Goal: Find specific page/section: Find specific page/section

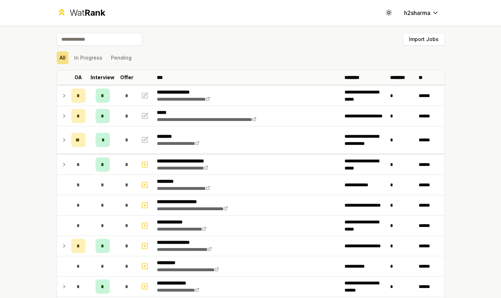
scroll to position [522, 0]
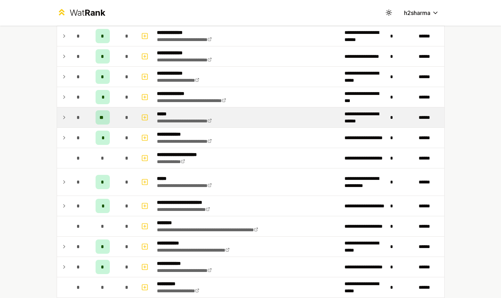
click at [66, 118] on icon at bounding box center [64, 117] width 6 height 9
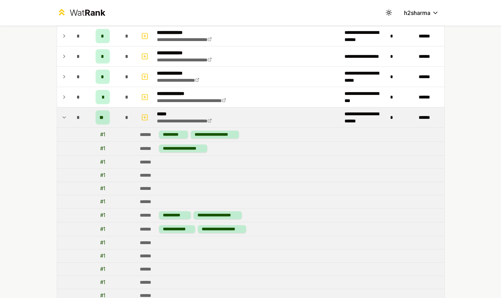
click at [64, 118] on icon at bounding box center [64, 117] width 6 height 9
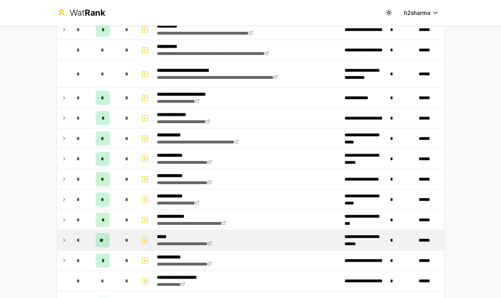
scroll to position [401, 0]
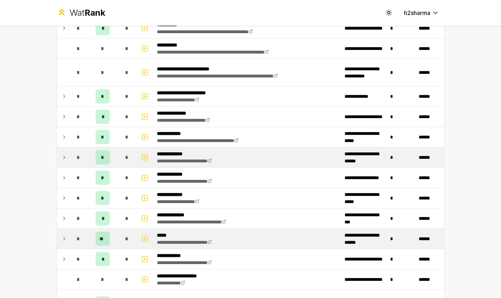
click at [65, 160] on icon at bounding box center [64, 157] width 6 height 9
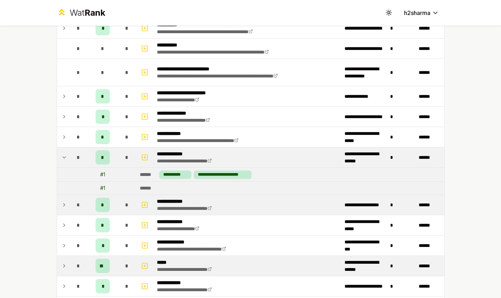
click at [60, 204] on td at bounding box center [62, 205] width 11 height 20
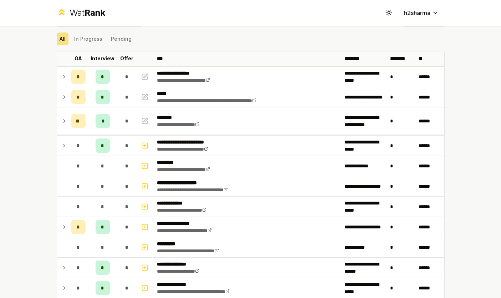
scroll to position [0, 0]
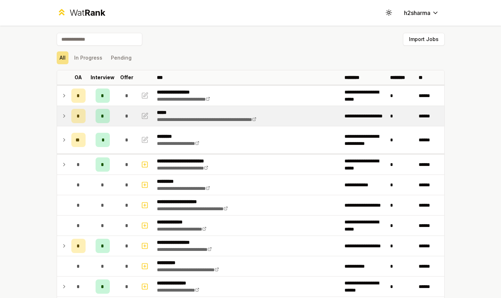
click at [65, 116] on icon at bounding box center [64, 116] width 6 height 9
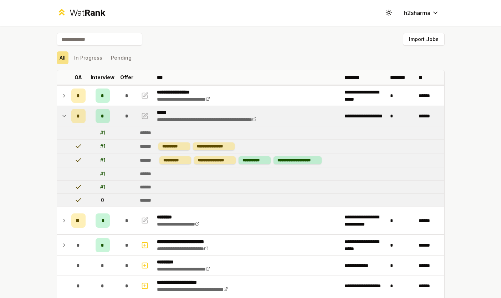
click at [103, 118] on span "*" at bounding box center [102, 115] width 3 height 7
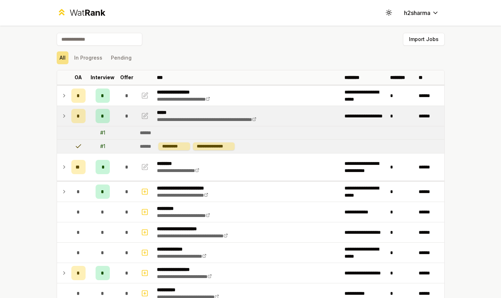
click at [103, 118] on span "*" at bounding box center [102, 115] width 3 height 7
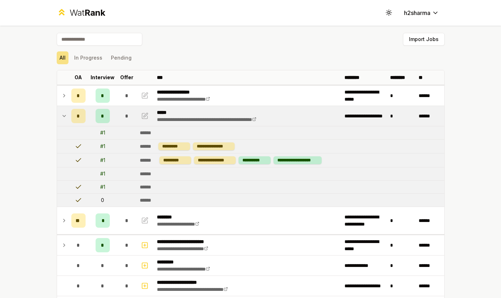
click at [103, 118] on span "*" at bounding box center [102, 115] width 3 height 7
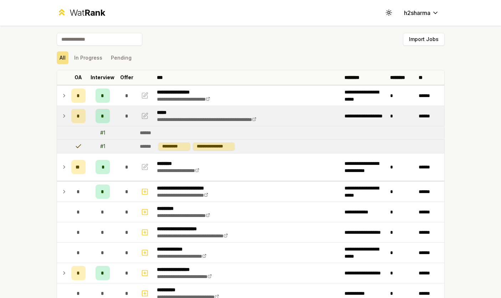
click at [103, 118] on span "*" at bounding box center [102, 115] width 3 height 7
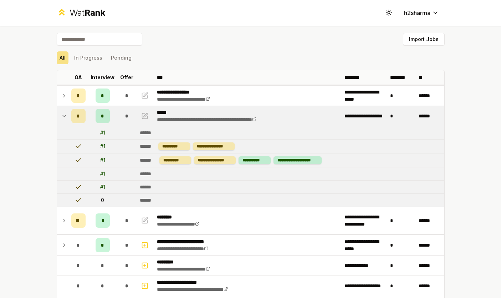
click at [103, 173] on div "# 1" at bounding box center [102, 173] width 5 height 7
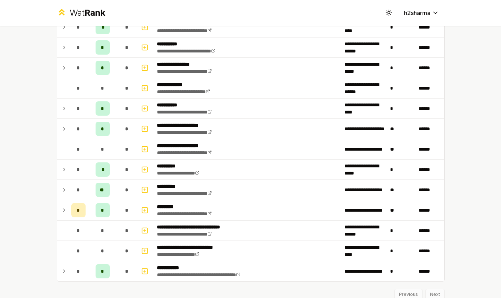
scroll to position [1057, 0]
